Goal: Find specific page/section: Find specific page/section

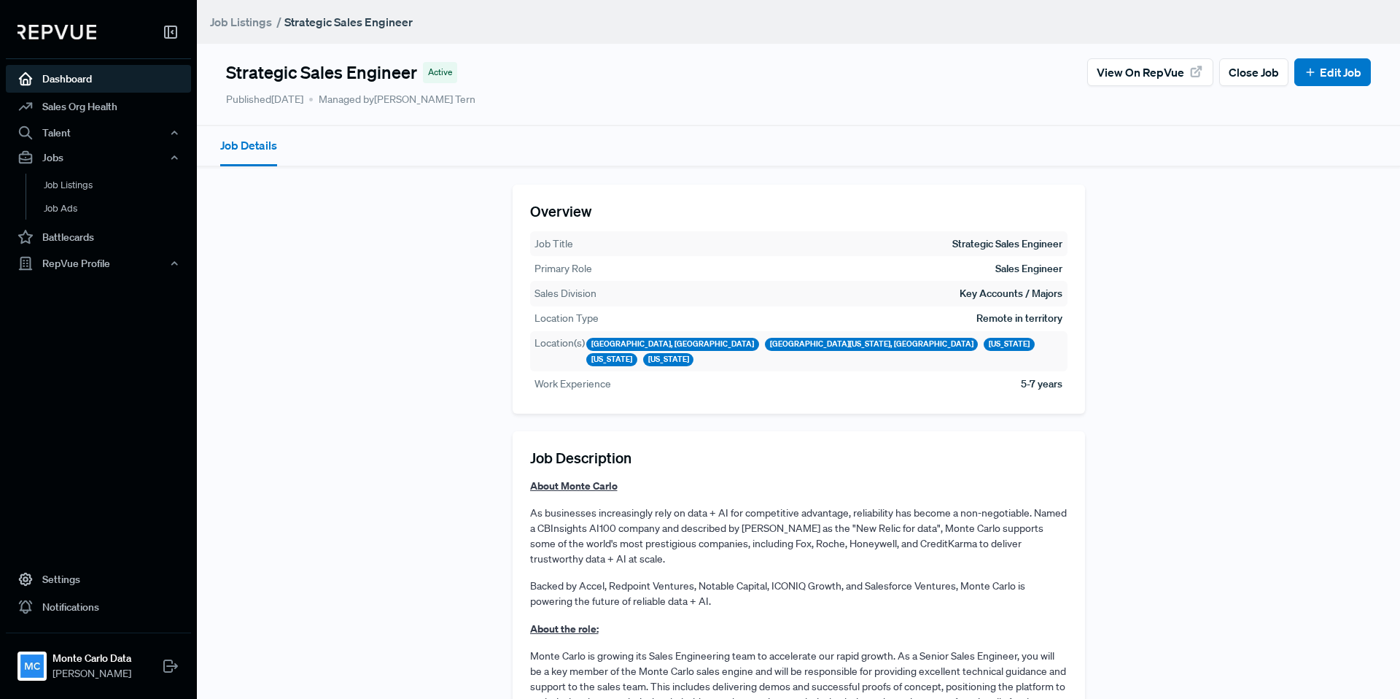
click at [106, 88] on link "Dashboard" at bounding box center [98, 79] width 185 height 28
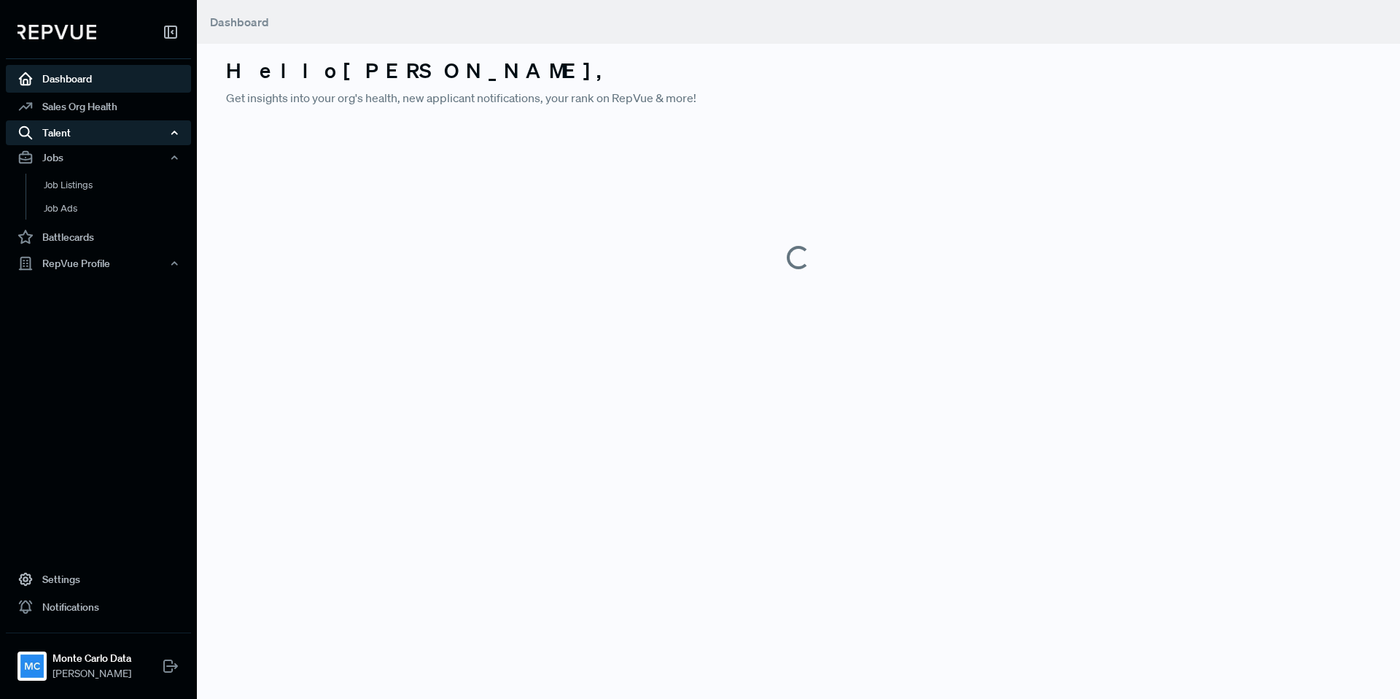
click at [83, 129] on div "Talent" at bounding box center [98, 132] width 185 height 25
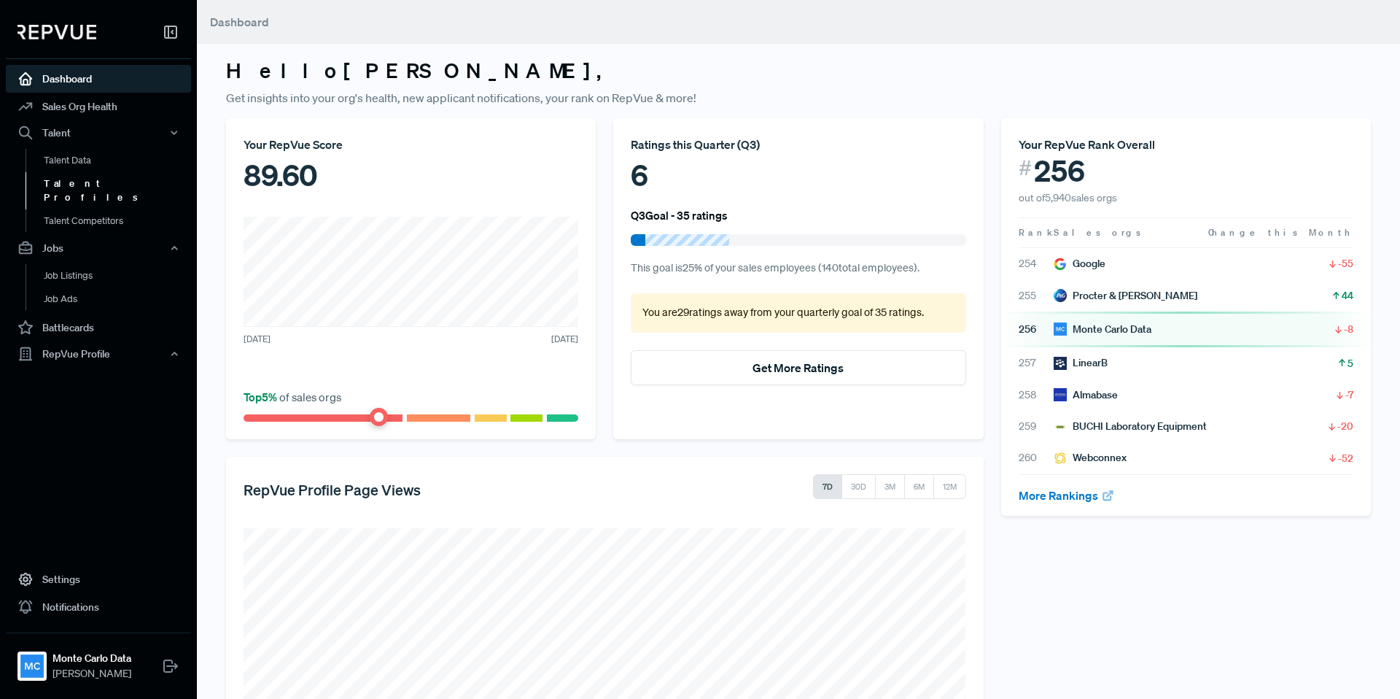
click at [83, 182] on link "Talent Profiles" at bounding box center [118, 190] width 185 height 37
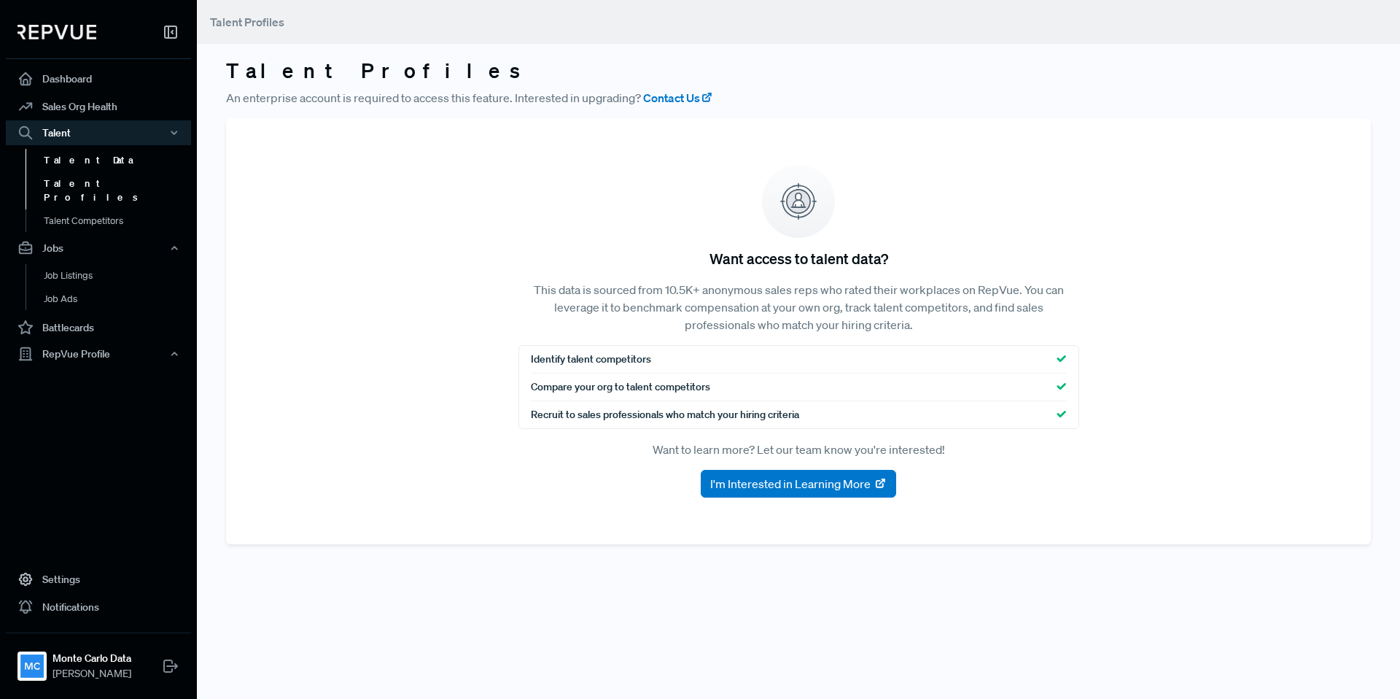
click at [77, 152] on link "Talent Data" at bounding box center [118, 160] width 185 height 23
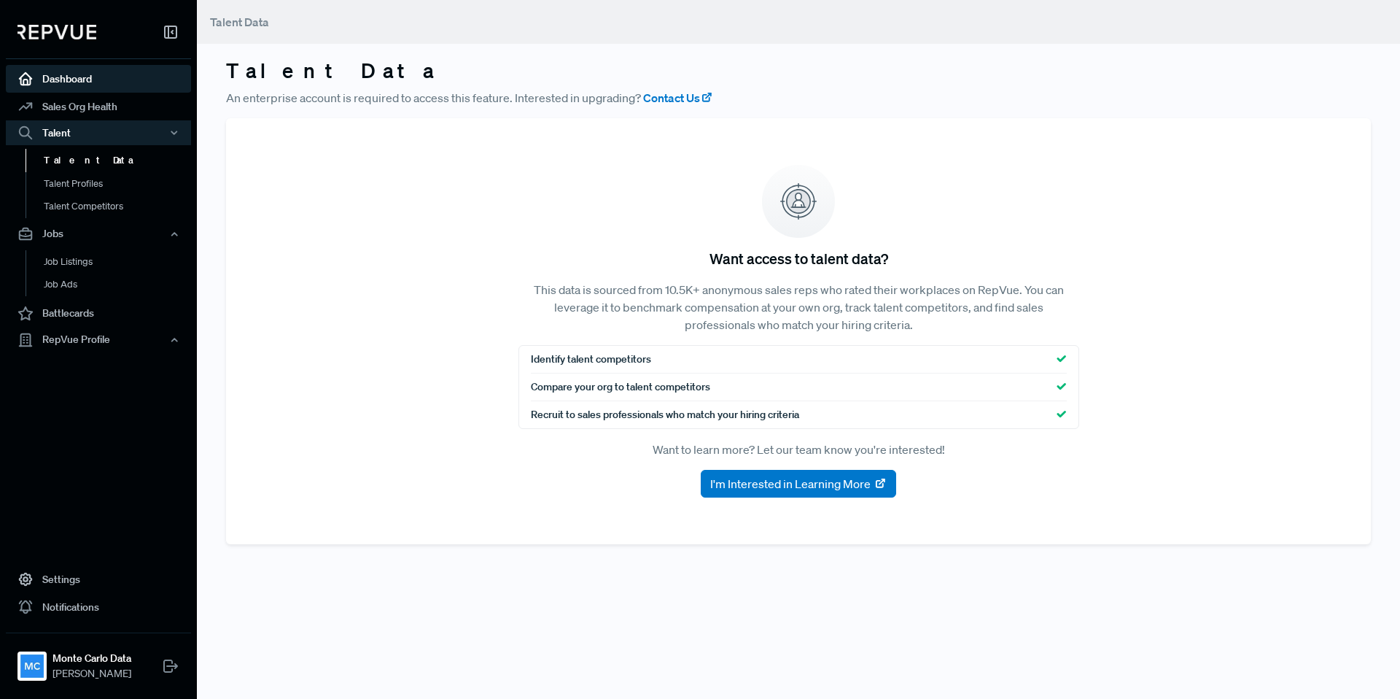
click at [69, 77] on link "Dashboard" at bounding box center [98, 79] width 185 height 28
